Goal: Task Accomplishment & Management: Complete application form

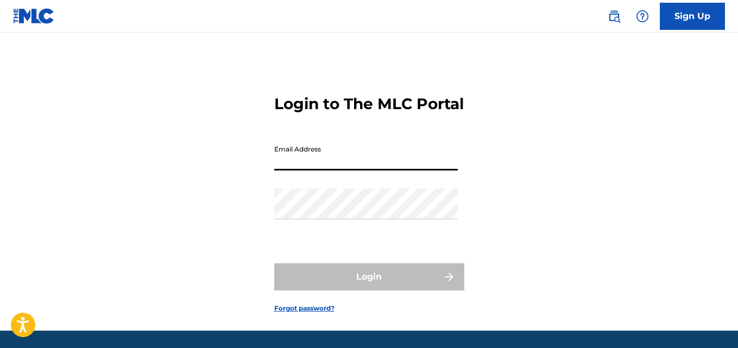
type input "[EMAIL_ADDRESS][DOMAIN_NAME]"
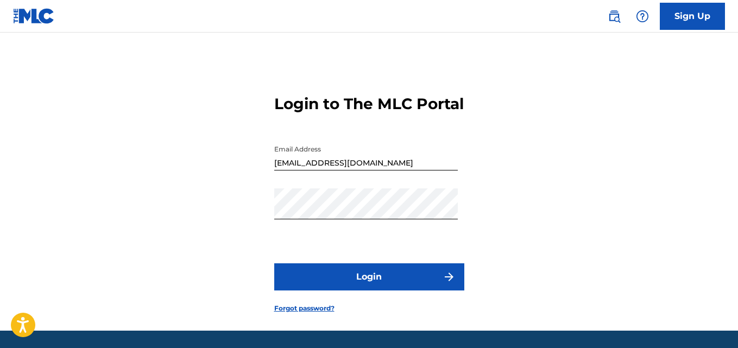
click at [415, 290] on button "Login" at bounding box center [369, 276] width 190 height 27
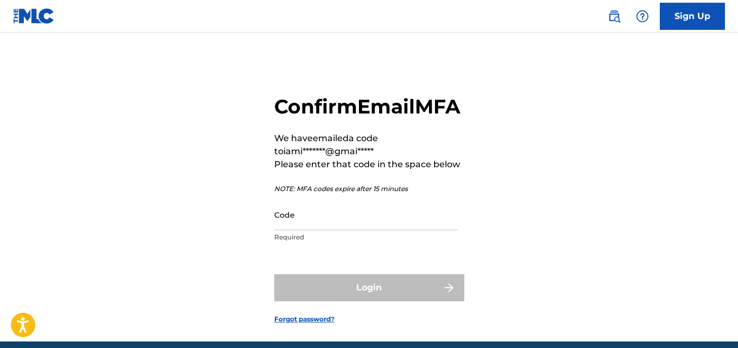
click at [345, 230] on input "Code" at bounding box center [365, 214] width 183 height 31
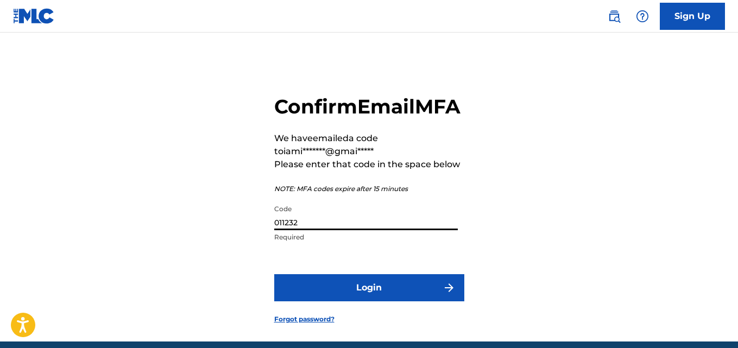
type input "011232"
click at [351, 301] on button "Login" at bounding box center [369, 287] width 190 height 27
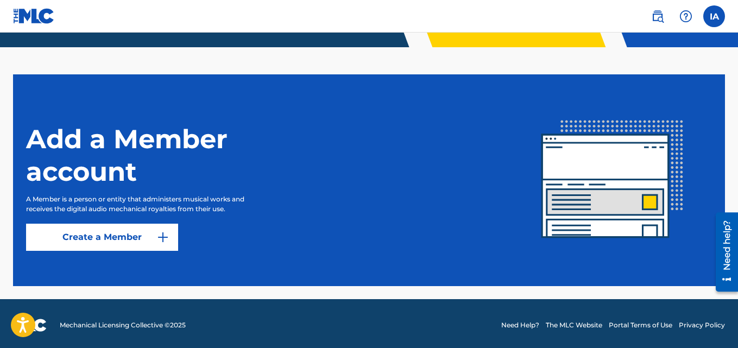
scroll to position [271, 0]
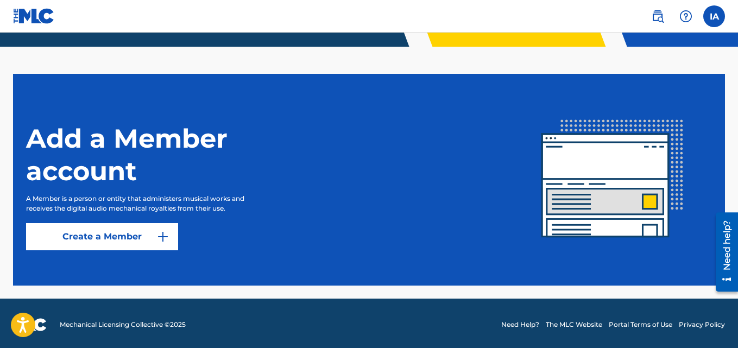
click at [155, 233] on link "Create a Member" at bounding box center [102, 236] width 152 height 27
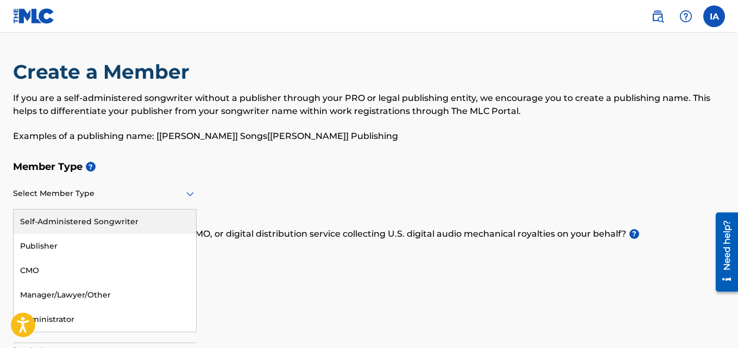
click at [169, 190] on div at bounding box center [104, 194] width 183 height 14
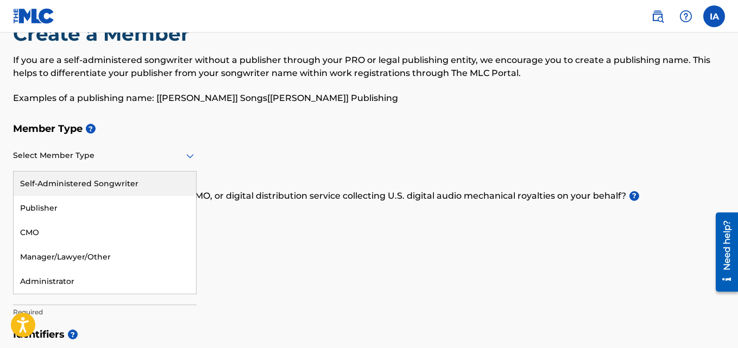
scroll to position [54, 0]
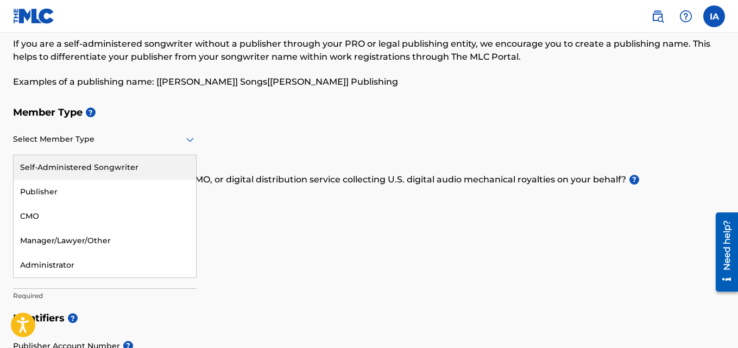
click at [154, 171] on div "Self-Administered Songwriter" at bounding box center [105, 167] width 182 height 24
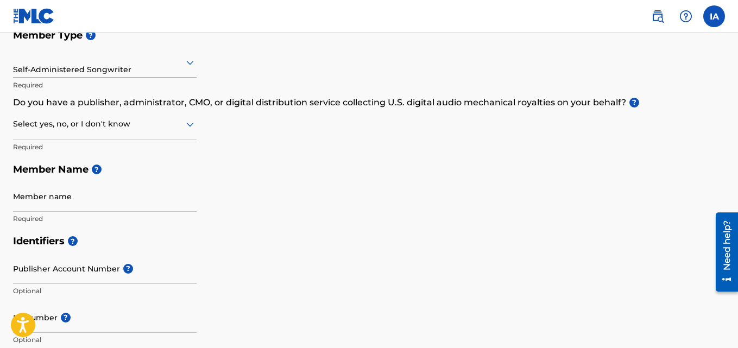
scroll to position [163, 0]
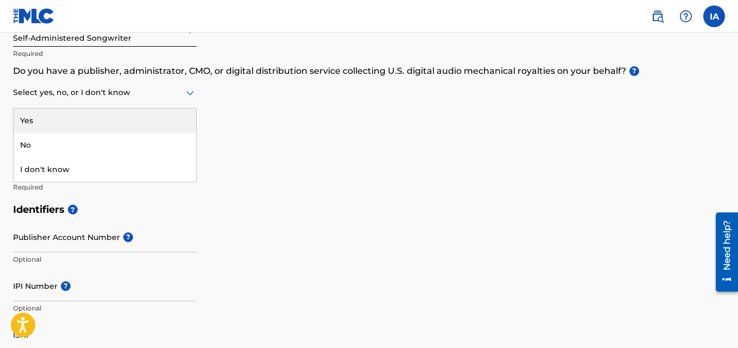
click at [162, 96] on div at bounding box center [104, 93] width 183 height 14
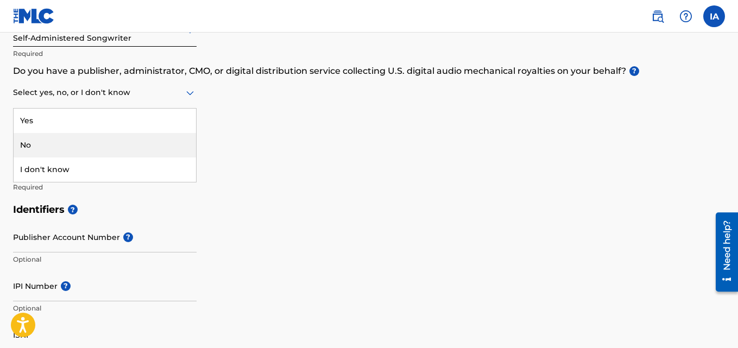
click at [156, 143] on div "No" at bounding box center [105, 145] width 182 height 24
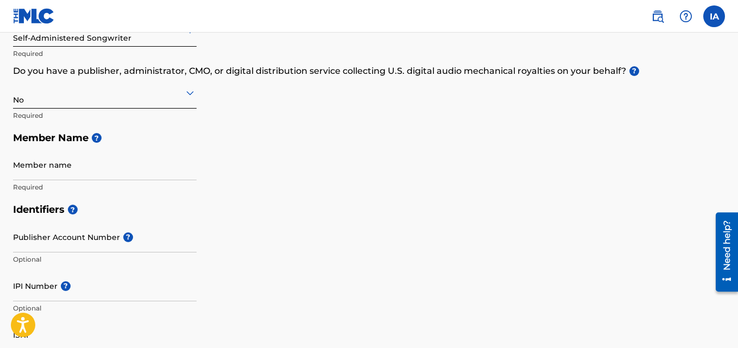
scroll to position [217, 0]
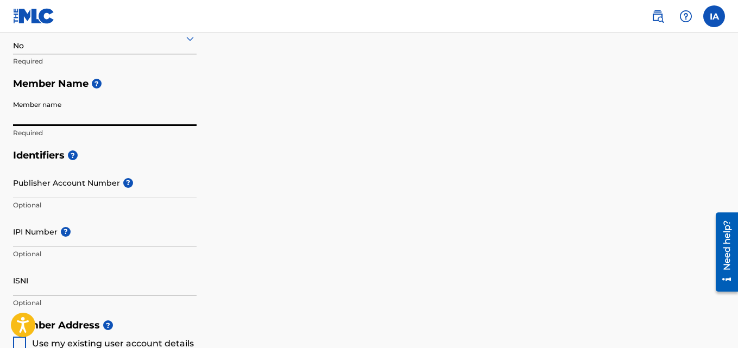
click at [157, 118] on input "Member name" at bounding box center [104, 110] width 183 height 31
type input "[PERSON_NAME]"
type input "[STREET_ADDRESS]"
type input "[GEOGRAPHIC_DATA]"
click at [42, 120] on input "[PERSON_NAME]" at bounding box center [104, 110] width 183 height 31
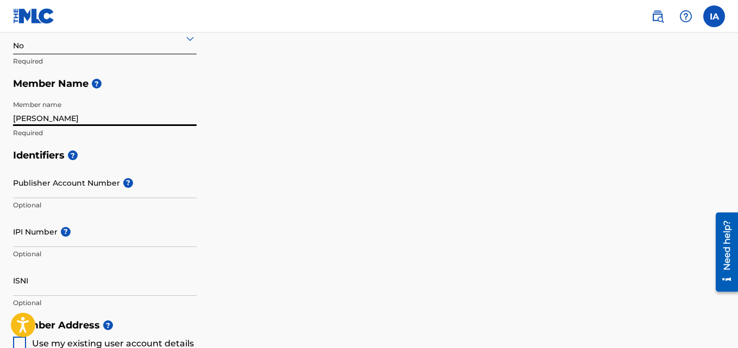
type input "[PERSON_NAME]"
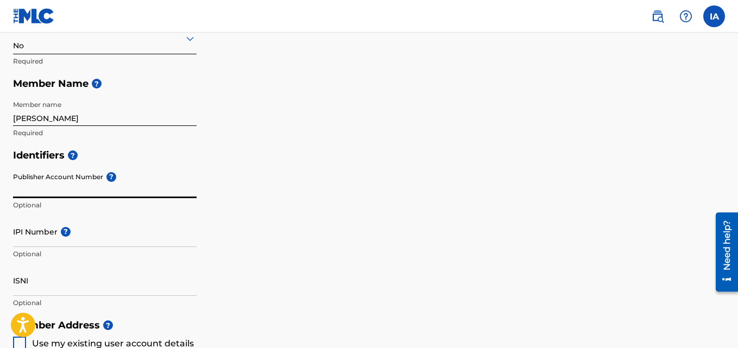
click at [81, 183] on input "Publisher Account Number ?" at bounding box center [104, 182] width 183 height 31
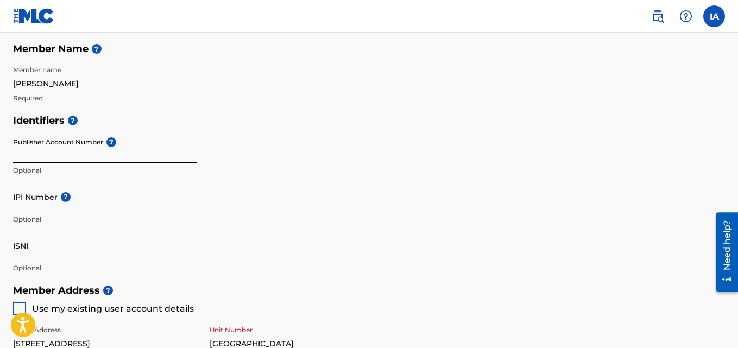
scroll to position [271, 0]
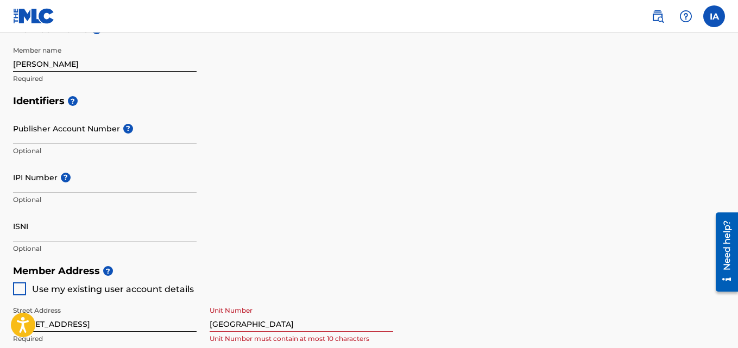
click at [58, 179] on span "?" at bounding box center [64, 178] width 13 height 10
click at [57, 179] on input "IPI Number ?" at bounding box center [104, 177] width 183 height 31
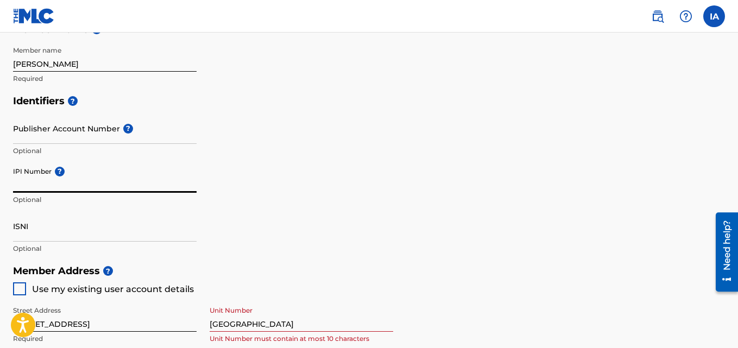
paste input "01307499632"
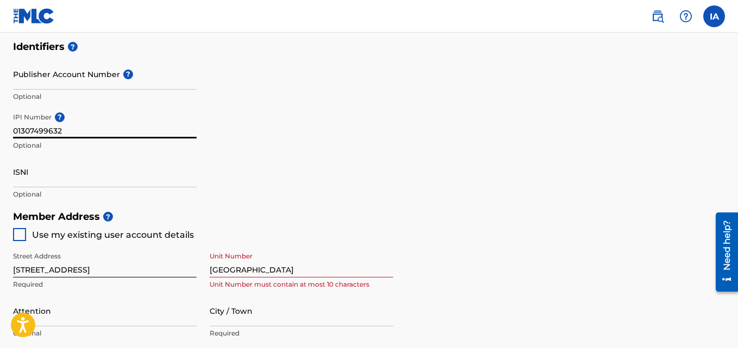
scroll to position [380, 0]
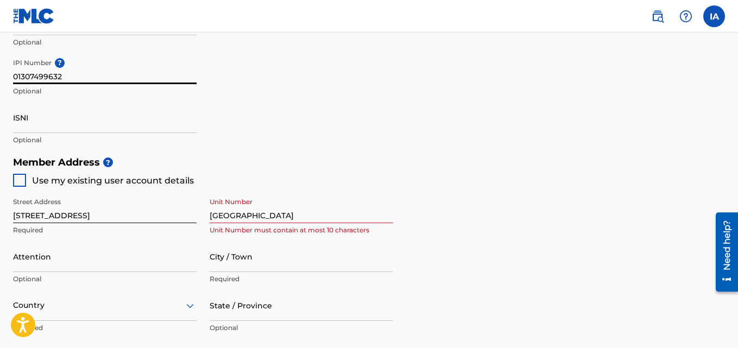
type input "01307499632"
click at [21, 178] on div at bounding box center [19, 180] width 13 height 13
type input "[GEOGRAPHIC_DATA]"
type input "101241"
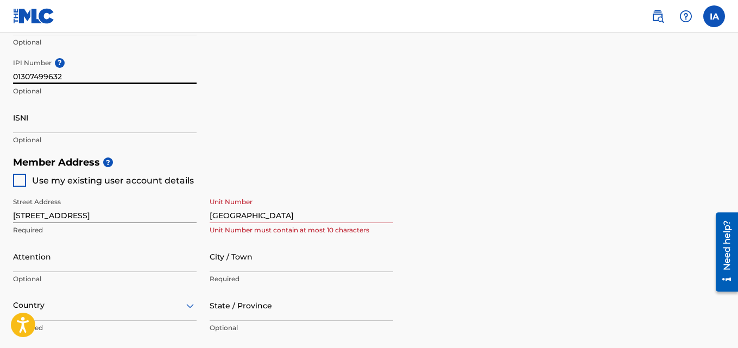
type input "808"
type input "0163395"
type input "[EMAIL_ADDRESS][DOMAIN_NAME]"
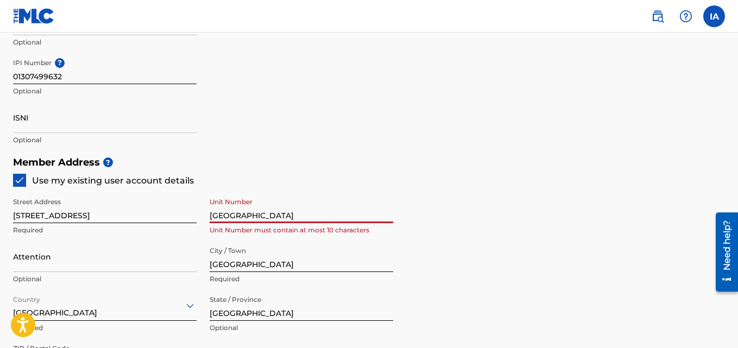
click at [273, 217] on input "[GEOGRAPHIC_DATA]" at bounding box center [300, 207] width 183 height 31
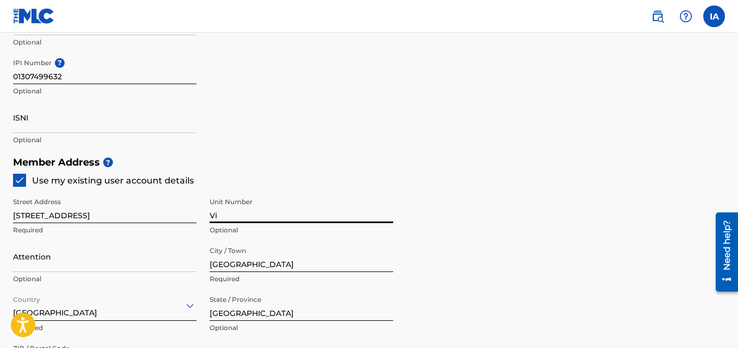
type input "V"
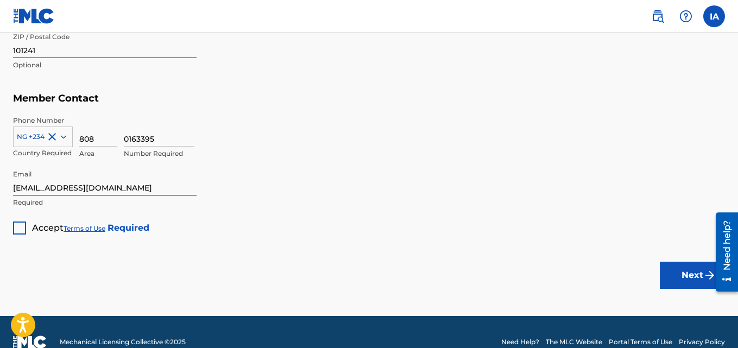
scroll to position [705, 0]
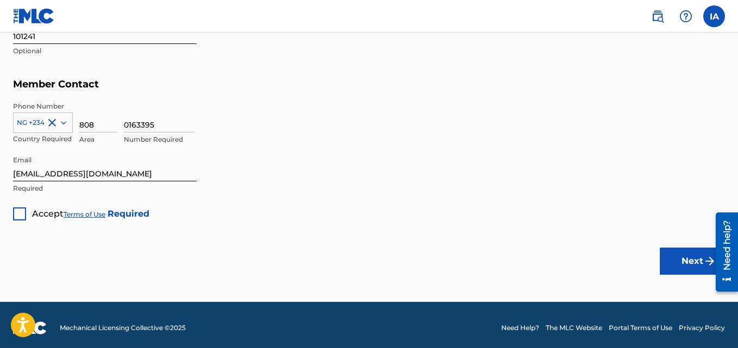
click at [16, 209] on div at bounding box center [19, 213] width 13 height 13
click at [681, 258] on button "Next" at bounding box center [691, 260] width 65 height 27
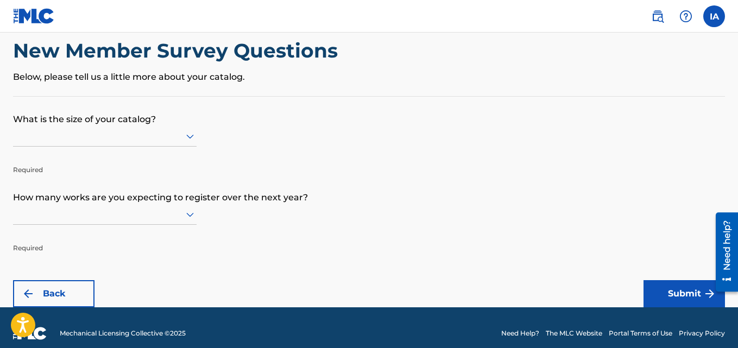
scroll to position [33, 0]
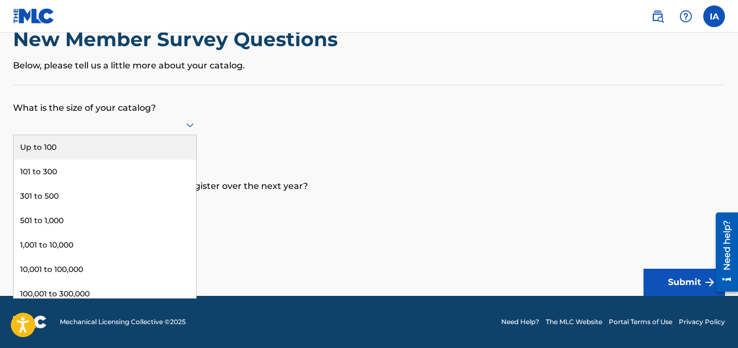
click at [147, 126] on div at bounding box center [104, 125] width 183 height 14
click at [157, 149] on div "Up to 100" at bounding box center [105, 147] width 182 height 24
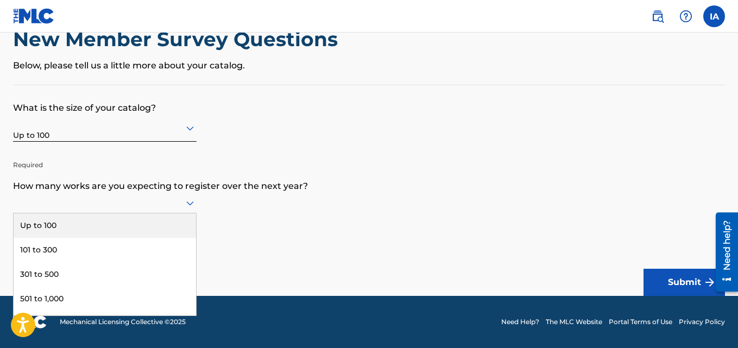
click at [172, 206] on div at bounding box center [104, 203] width 183 height 14
click at [158, 223] on div "Up to 100" at bounding box center [105, 225] width 182 height 24
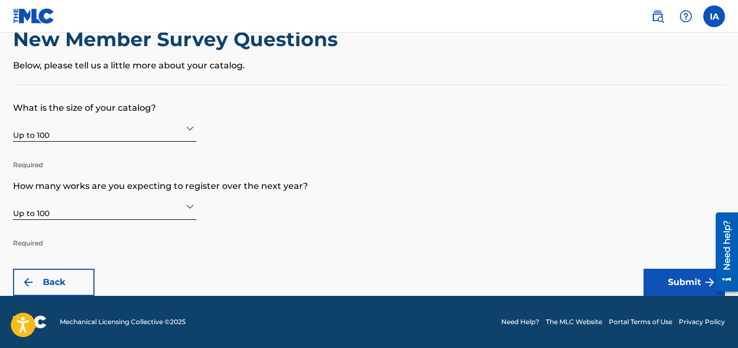
click at [687, 285] on button "Submit" at bounding box center [683, 282] width 81 height 27
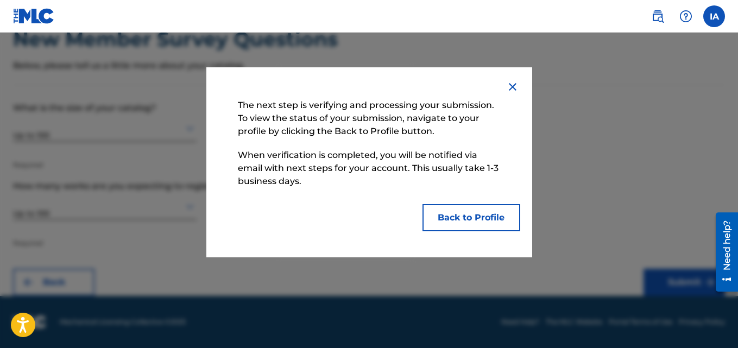
click at [492, 219] on button "Back to Profile" at bounding box center [471, 217] width 98 height 27
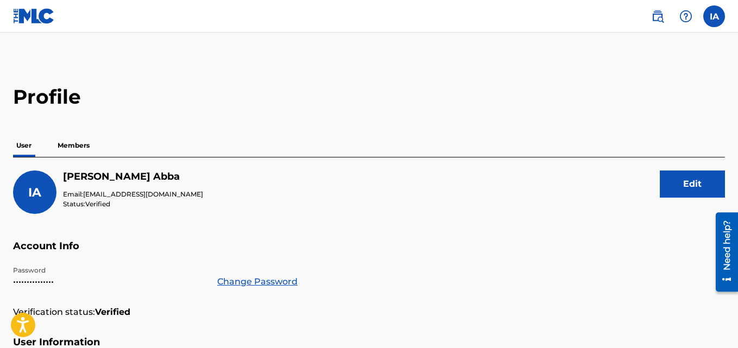
click at [85, 142] on p "Members" at bounding box center [73, 145] width 39 height 23
